Goal: Information Seeking & Learning: Learn about a topic

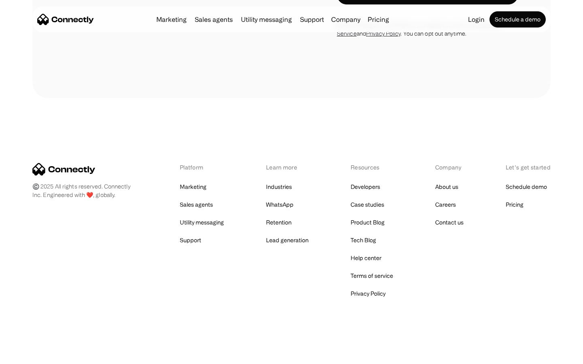
scroll to position [1369, 0]
